Goal: Transaction & Acquisition: Purchase product/service

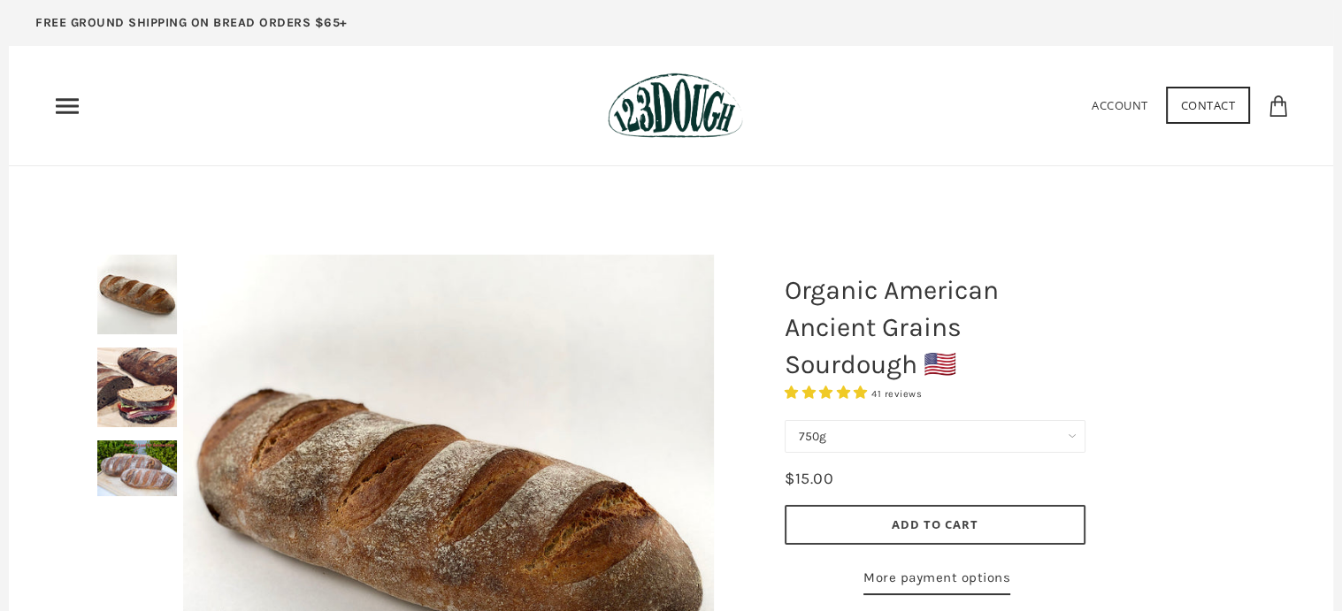
click at [139, 395] on div at bounding box center [448, 519] width 619 height 619
click at [144, 463] on div at bounding box center [448, 519] width 619 height 619
click at [64, 101] on icon "Primary" at bounding box center [67, 106] width 28 height 28
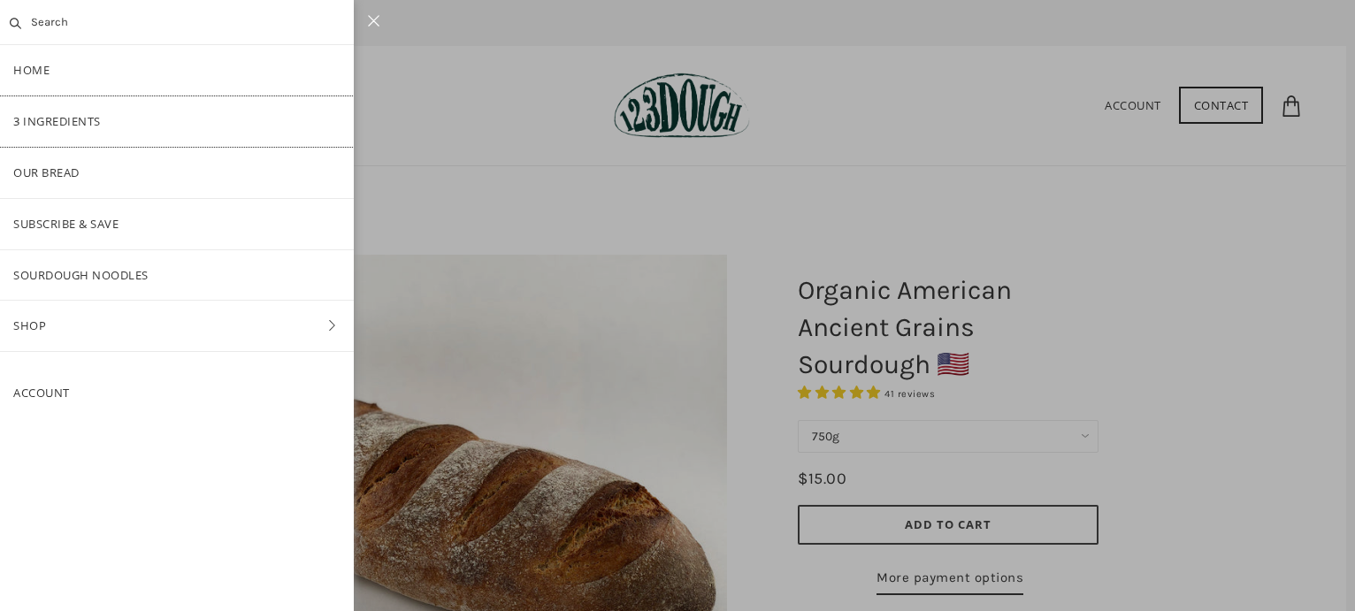
click at [78, 122] on link "3 Ingredients" at bounding box center [177, 121] width 354 height 50
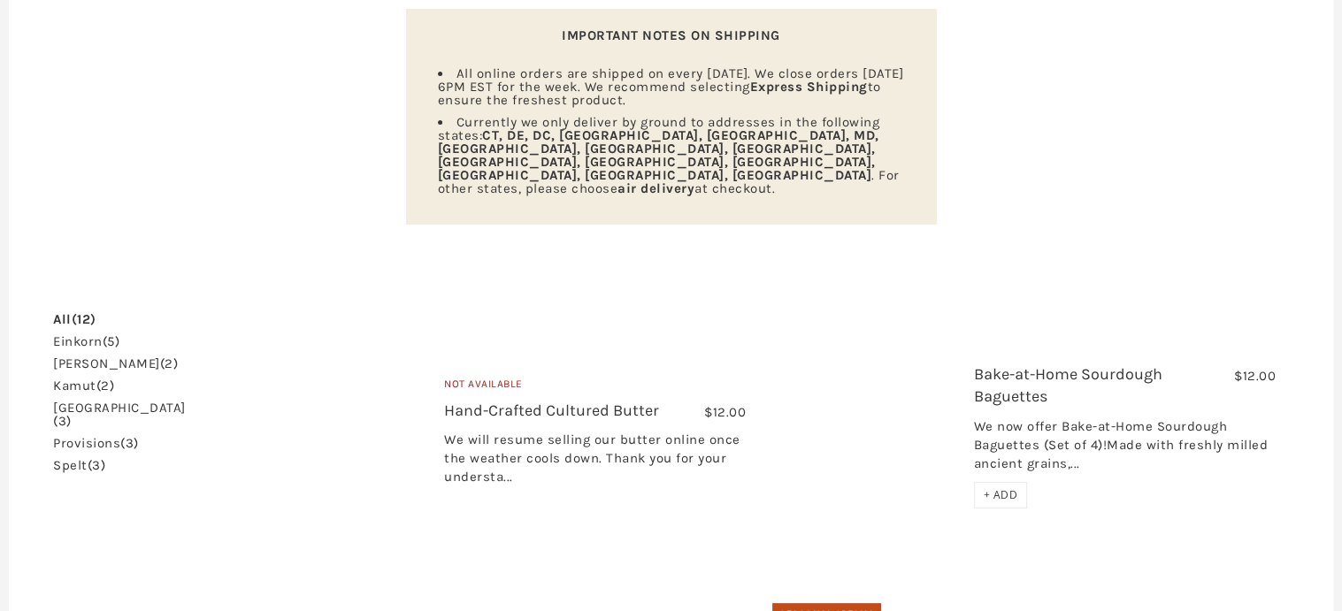
scroll to position [88, 0]
